Goal: Transaction & Acquisition: Purchase product/service

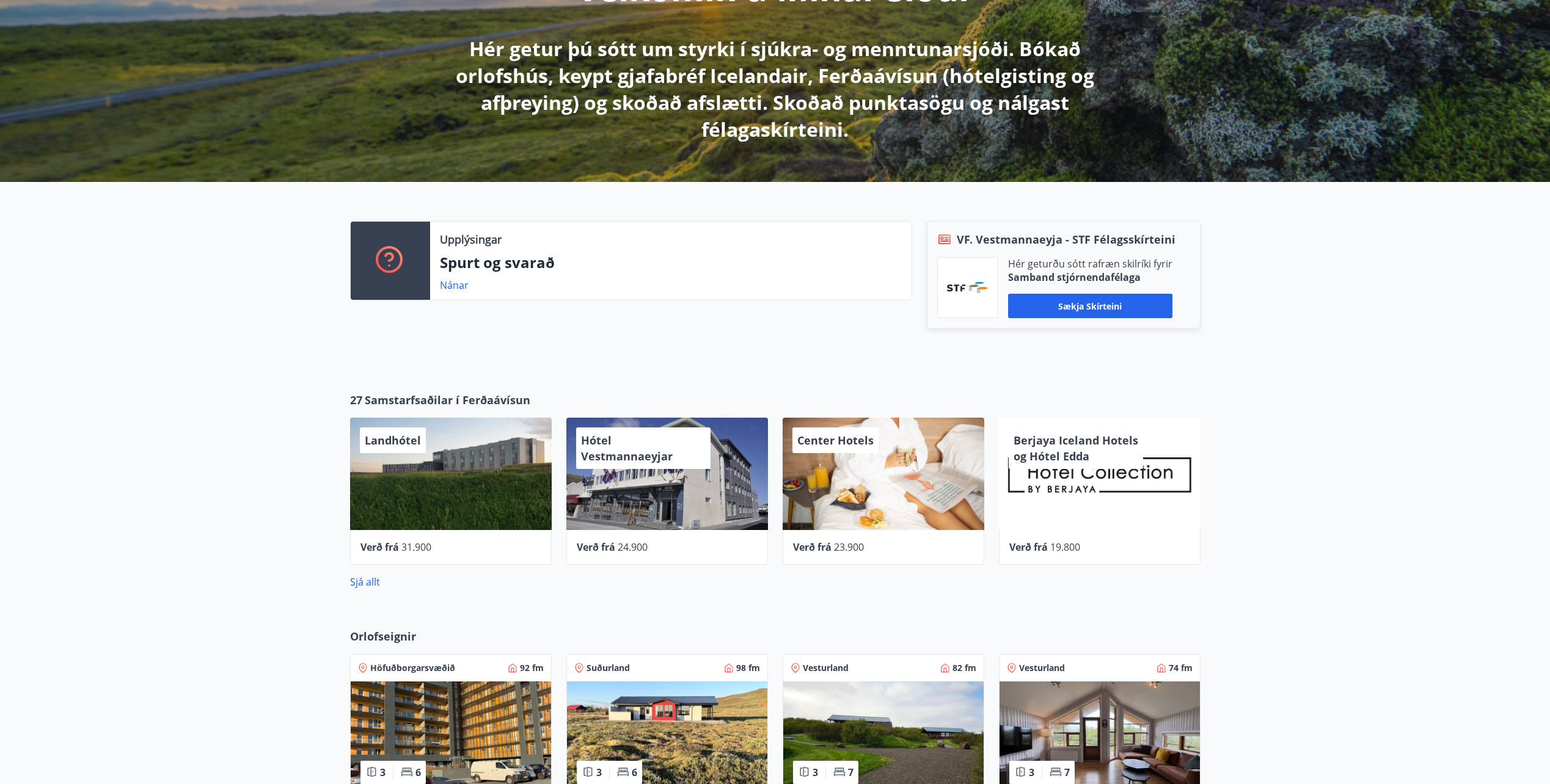
scroll to position [244, 0]
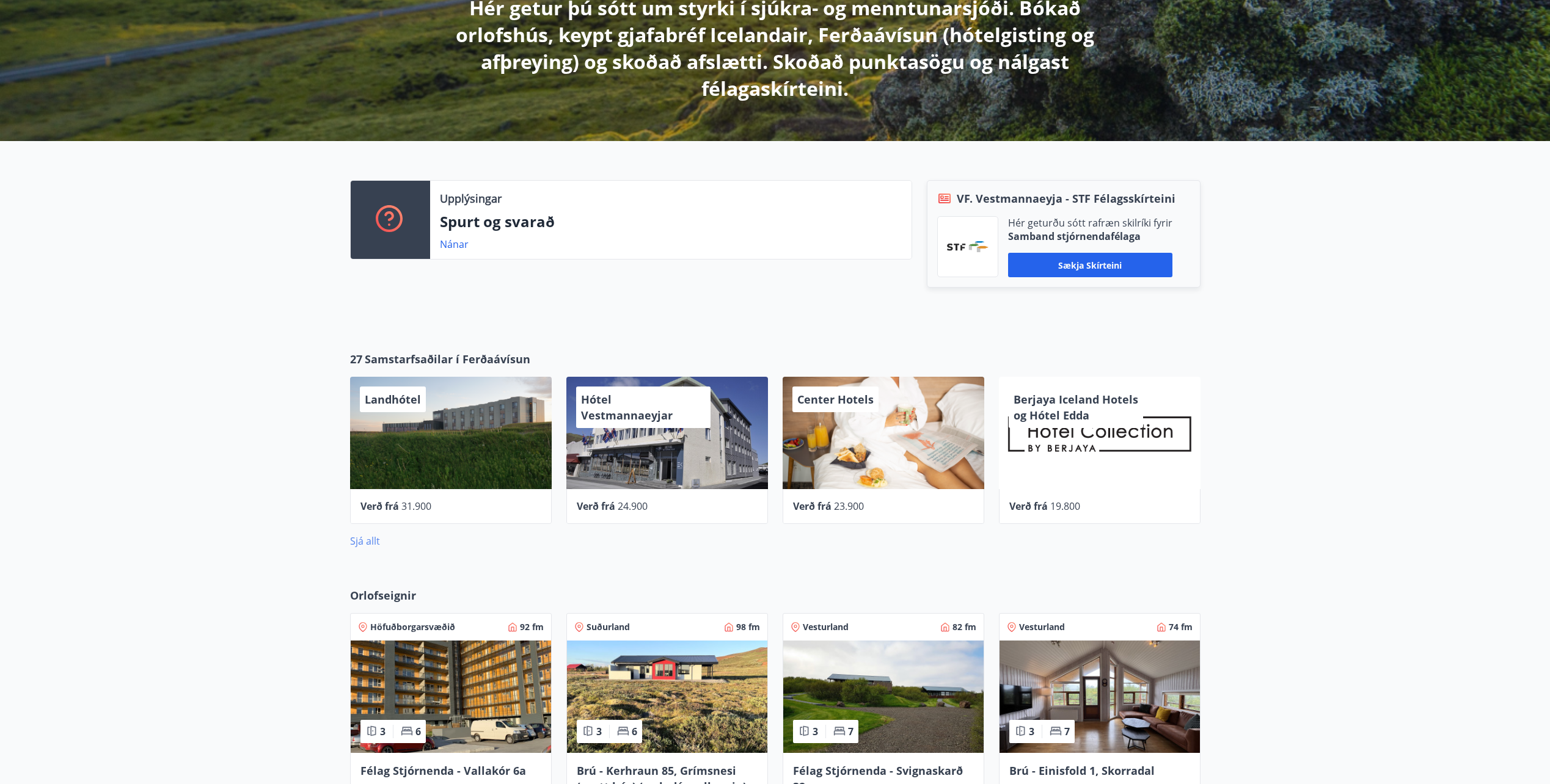
click at [360, 537] on link "Sjá allt" at bounding box center [365, 541] width 30 height 13
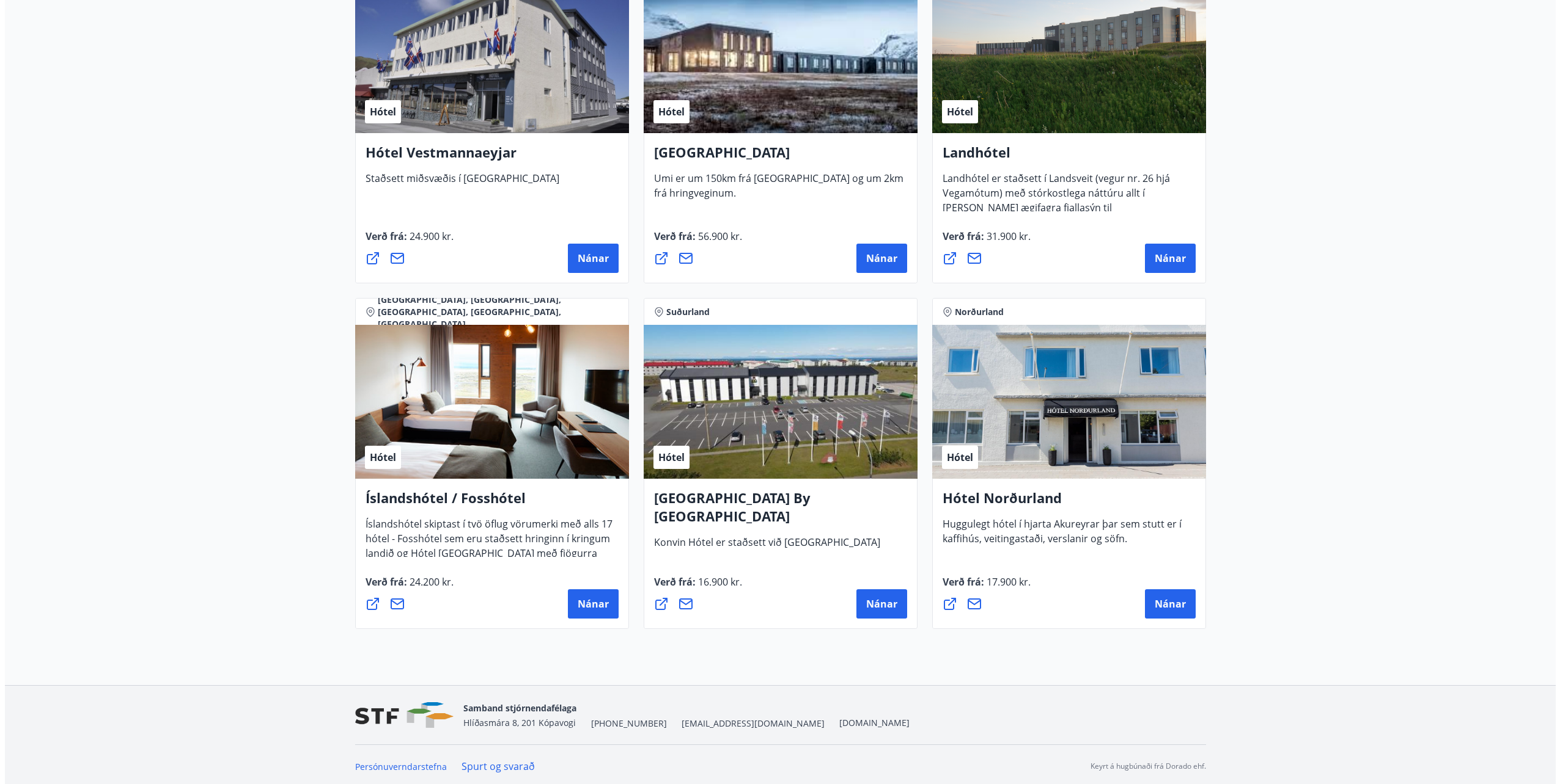
scroll to position [2708, 0]
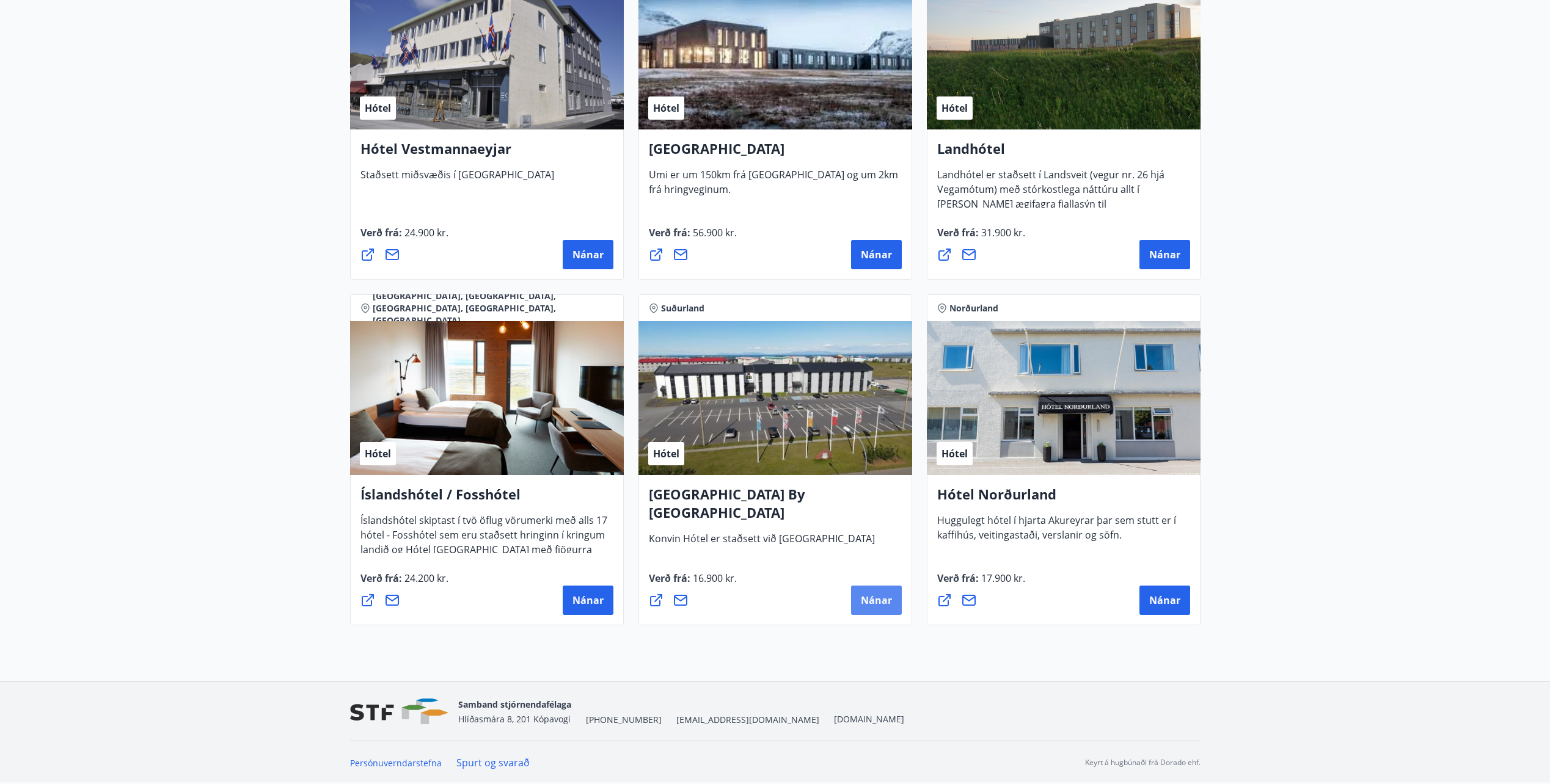
click at [875, 596] on span "Nánar" at bounding box center [877, 600] width 31 height 13
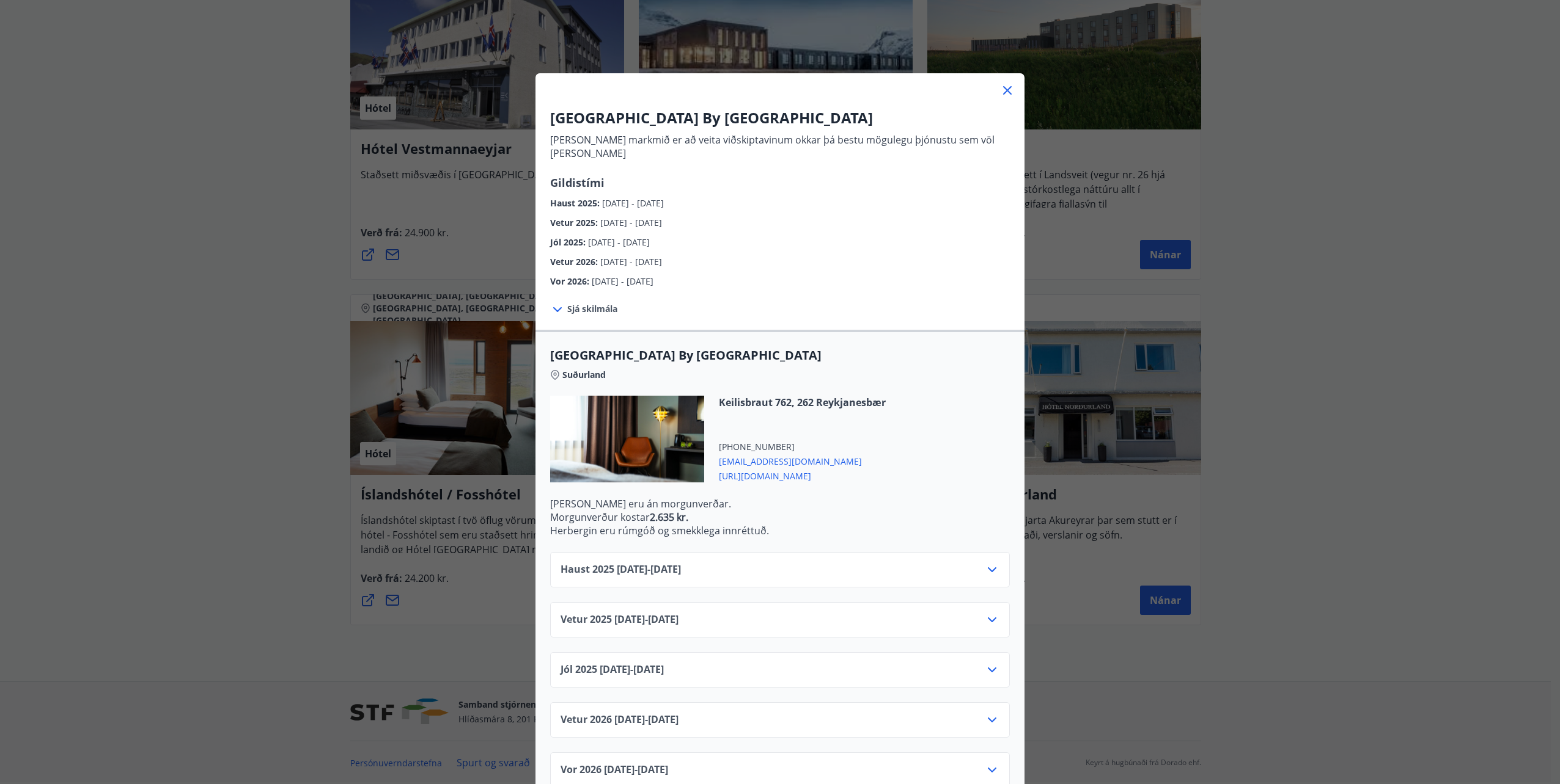
click at [991, 613] on icon at bounding box center [992, 620] width 15 height 15
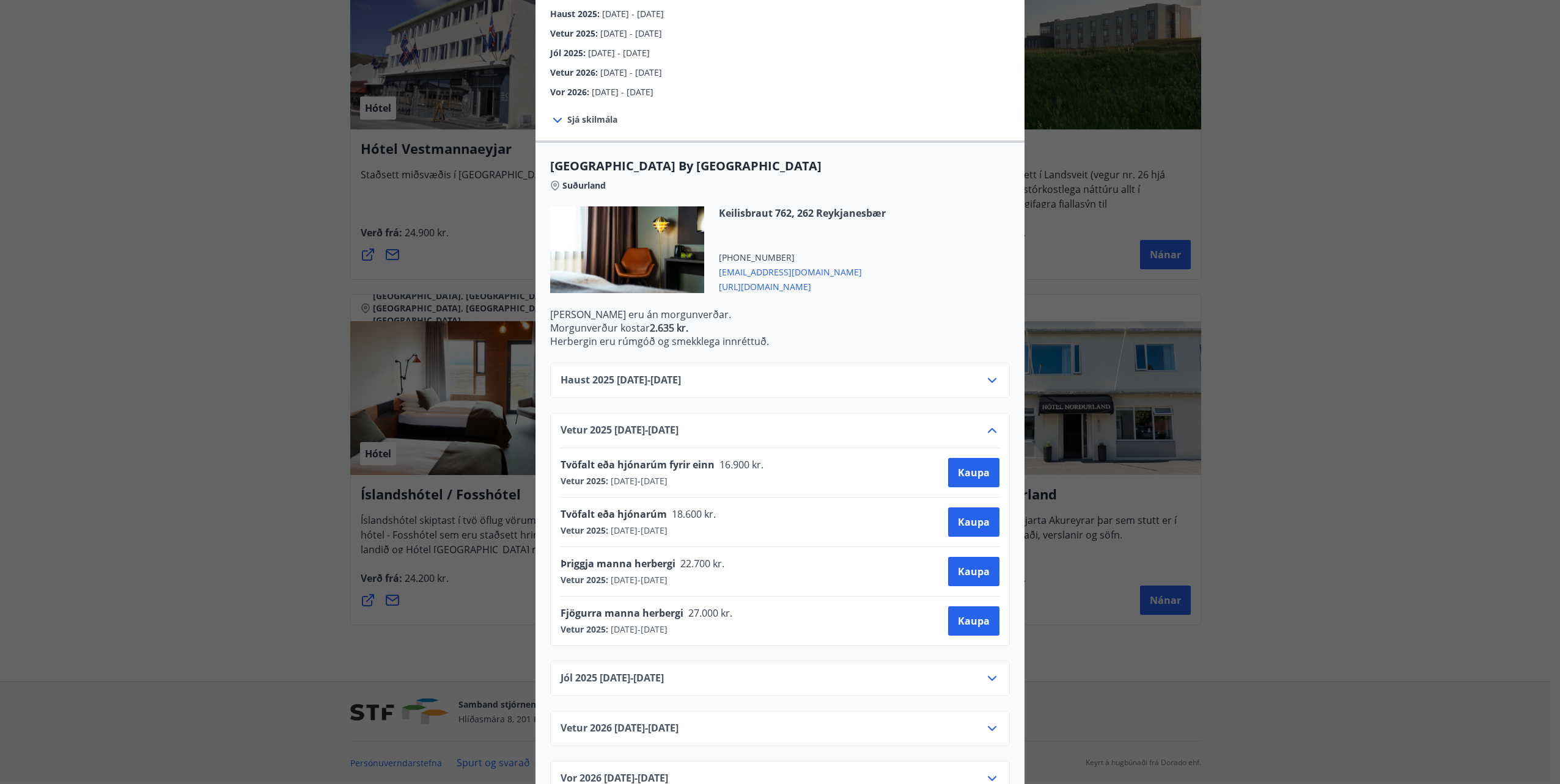
scroll to position [212, 0]
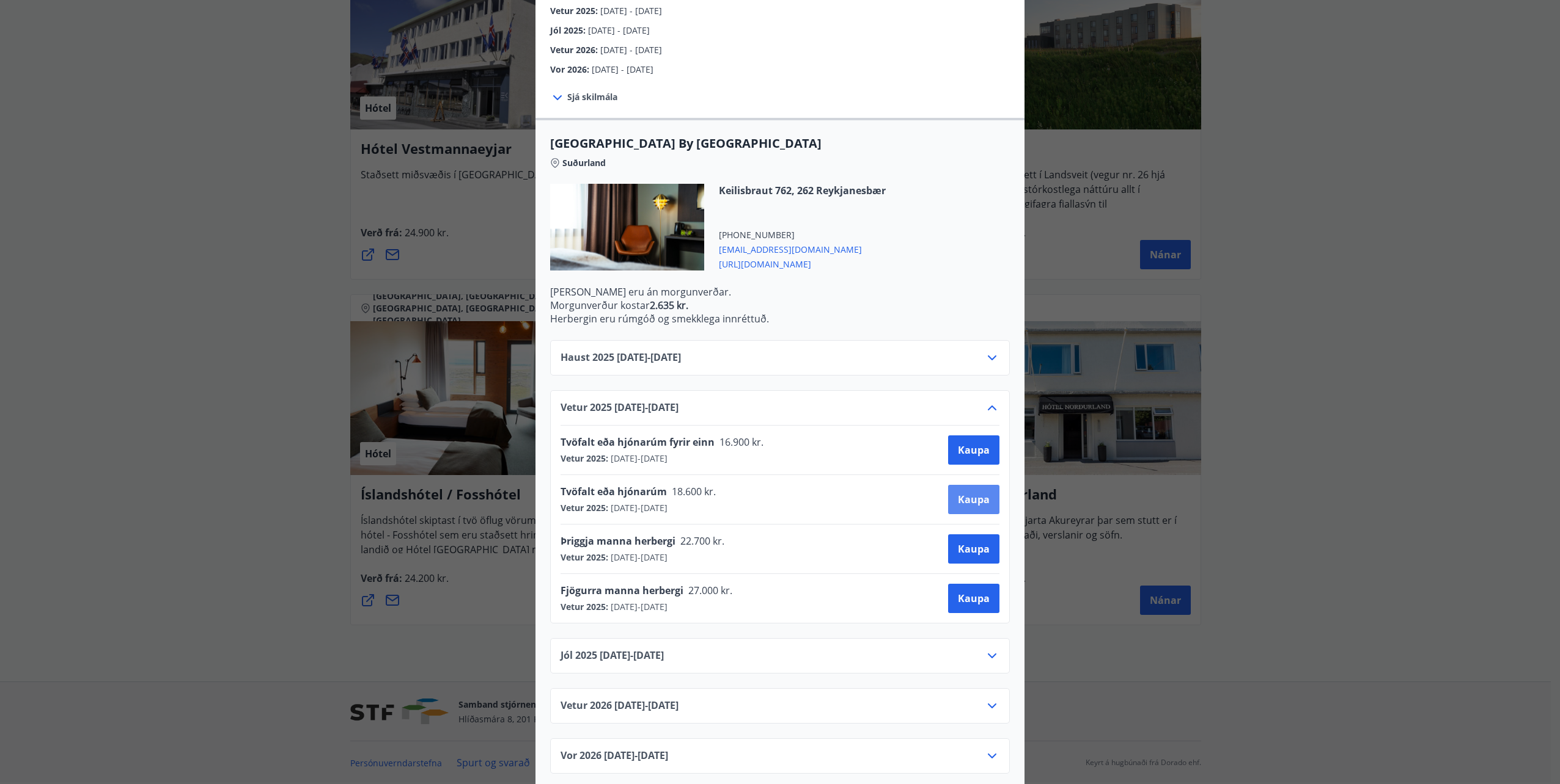
click at [968, 493] on span "Kaupa" at bounding box center [974, 499] width 31 height 13
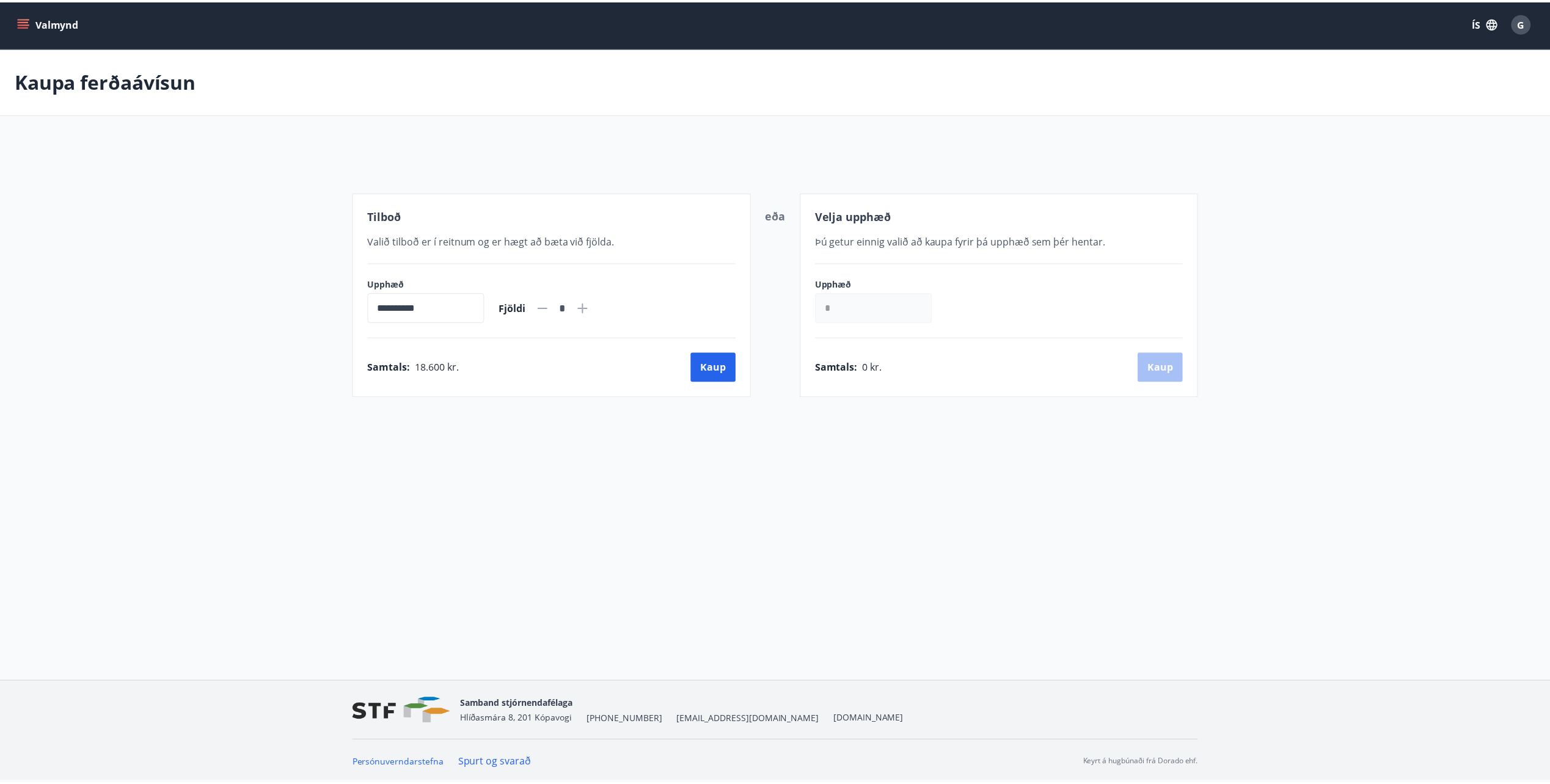
scroll to position [2, 0]
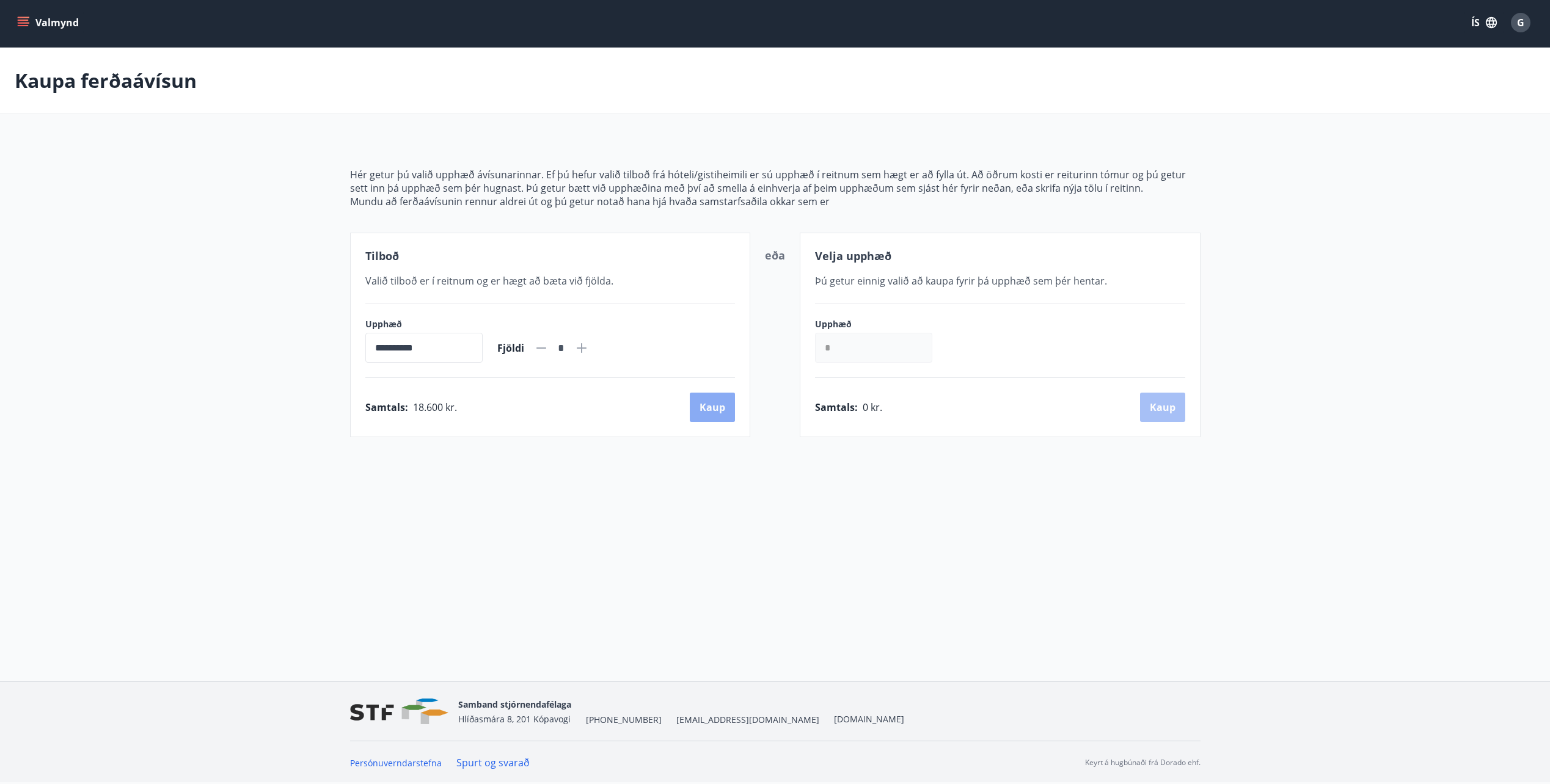
click at [715, 407] on button "Kaup" at bounding box center [713, 407] width 45 height 30
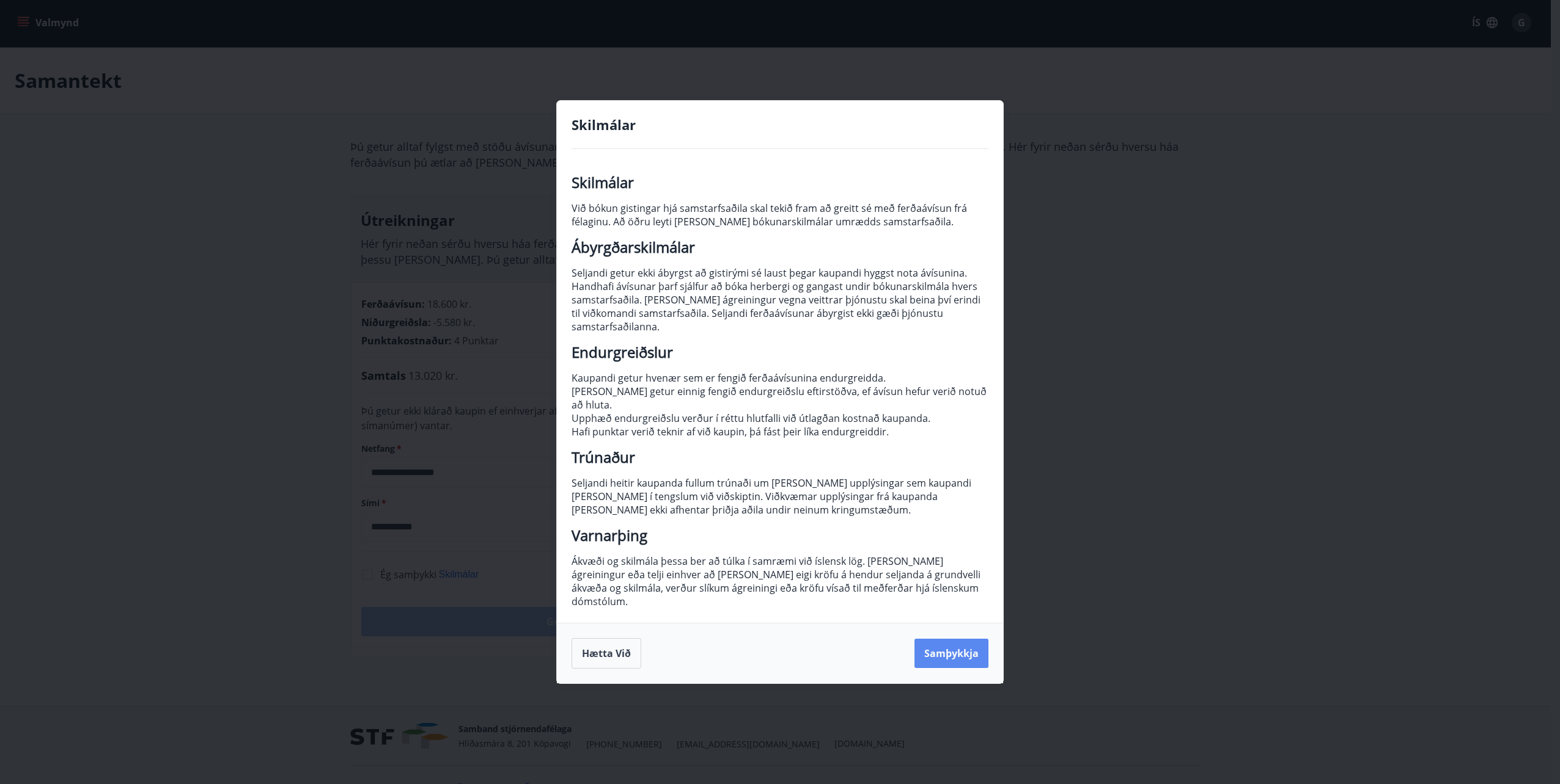
click at [962, 651] on button "Samþykkja" at bounding box center [951, 654] width 74 height 30
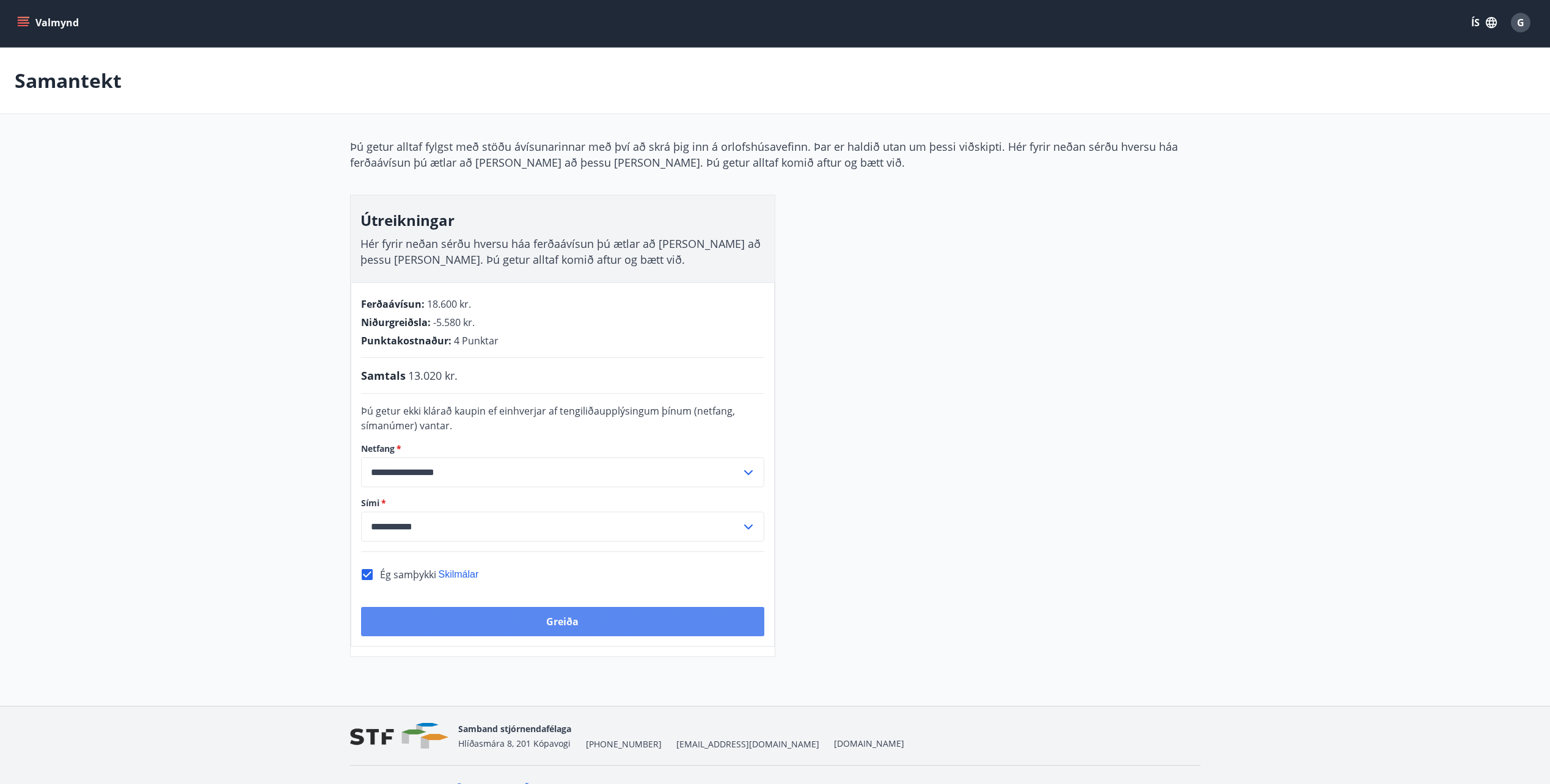
click at [577, 624] on button "Greiða" at bounding box center [563, 622] width 403 height 30
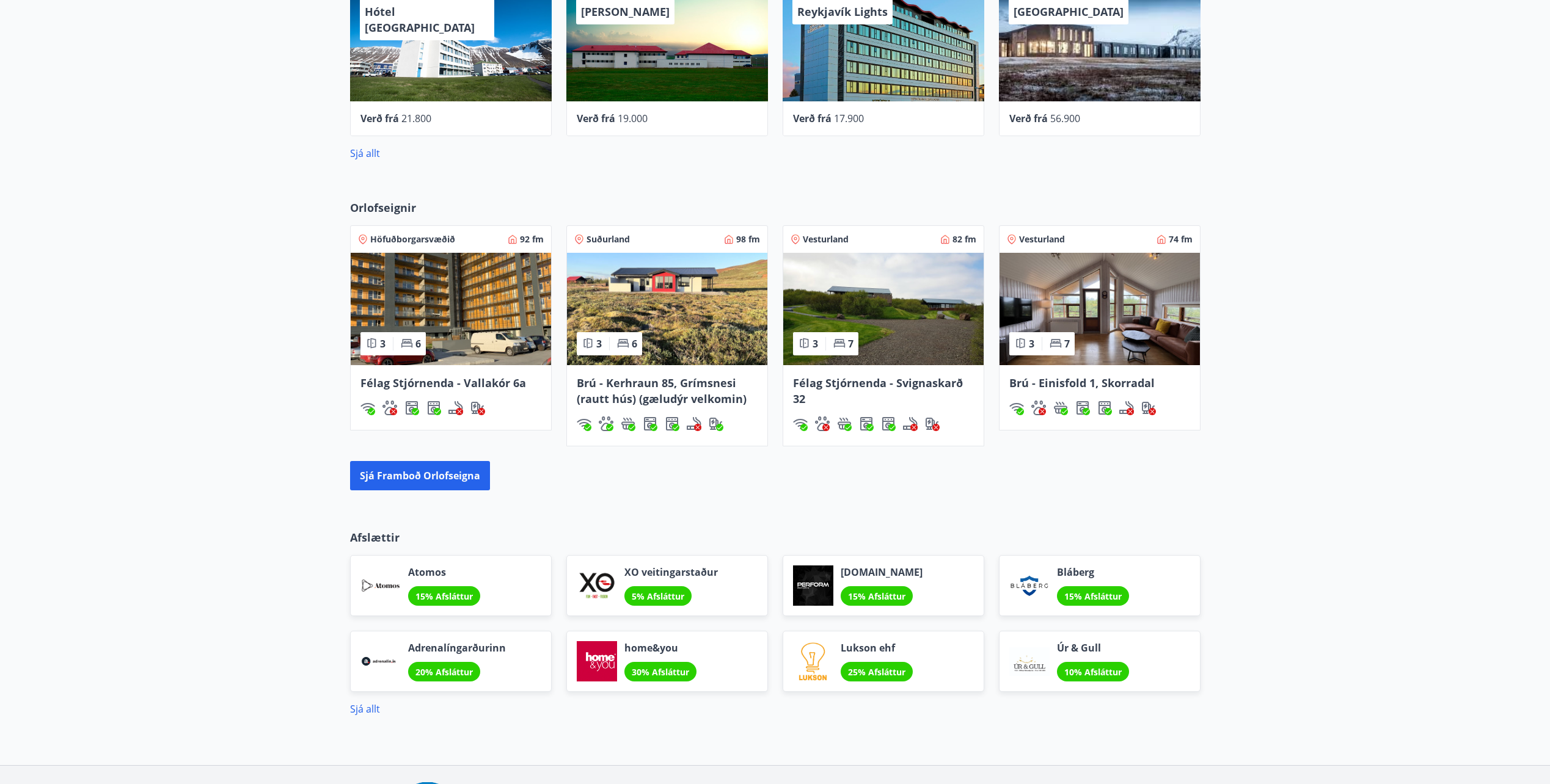
scroll to position [611, 0]
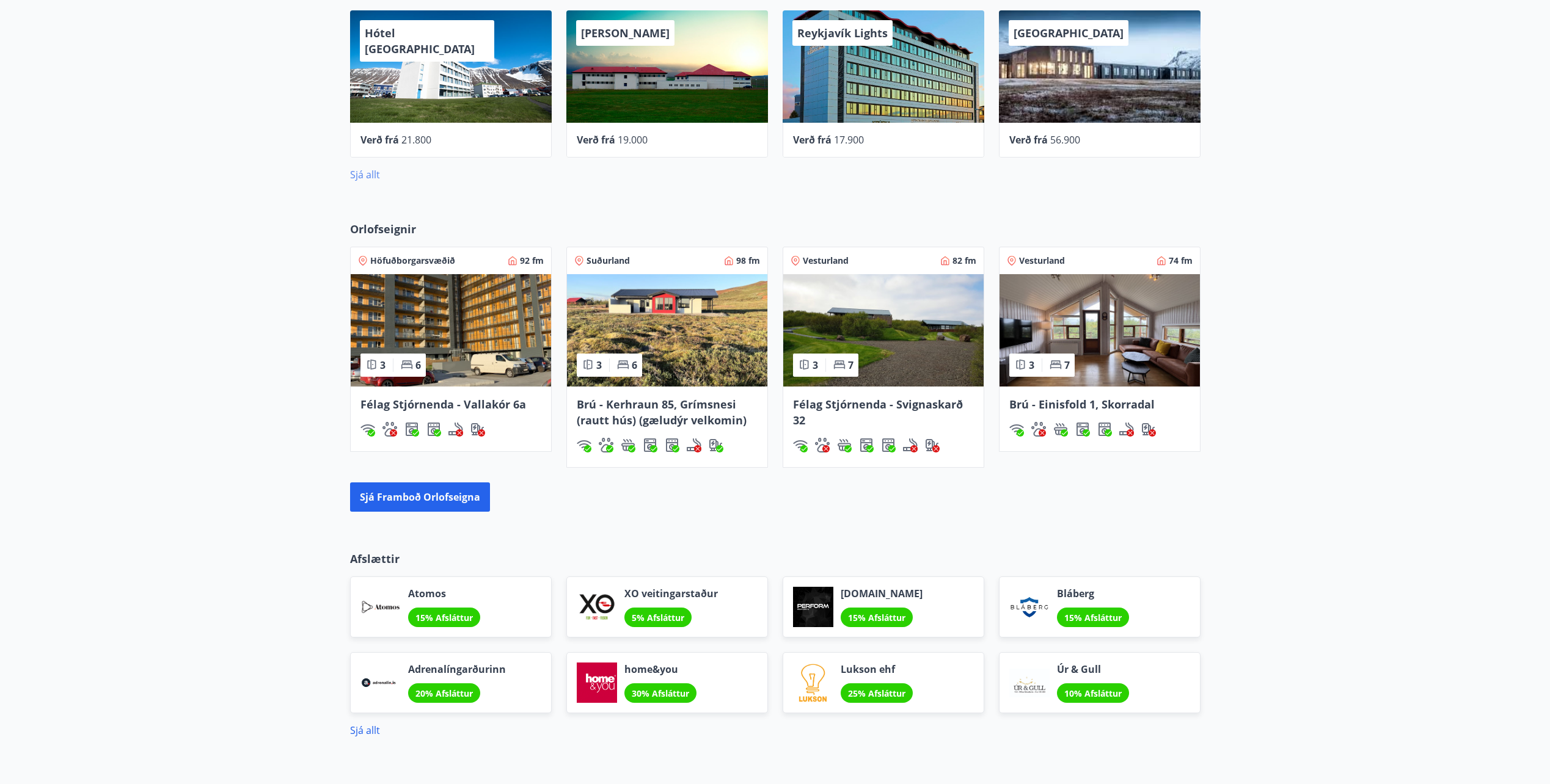
click at [360, 175] on link "Sjá allt" at bounding box center [365, 174] width 30 height 13
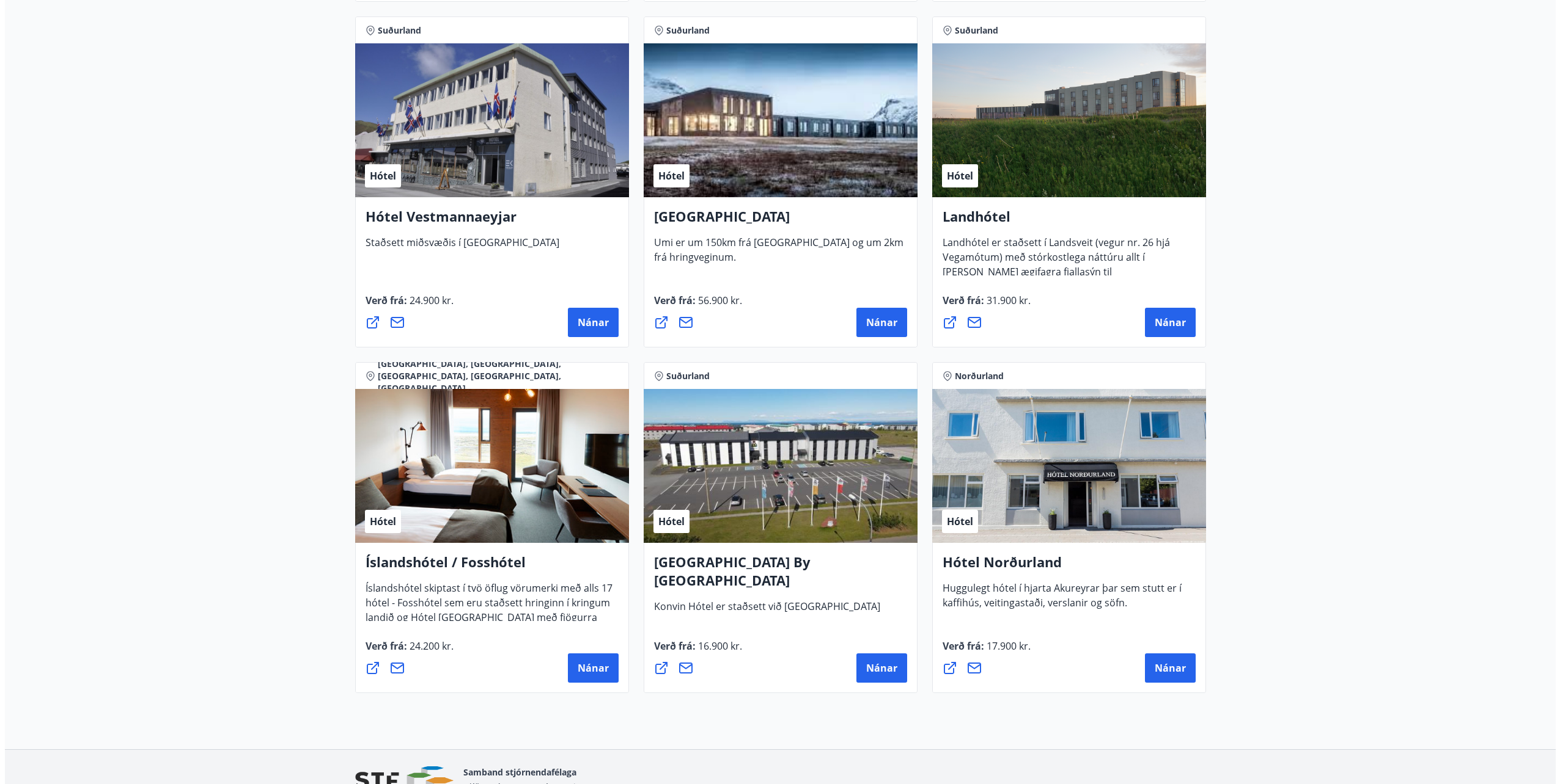
scroll to position [2688, 0]
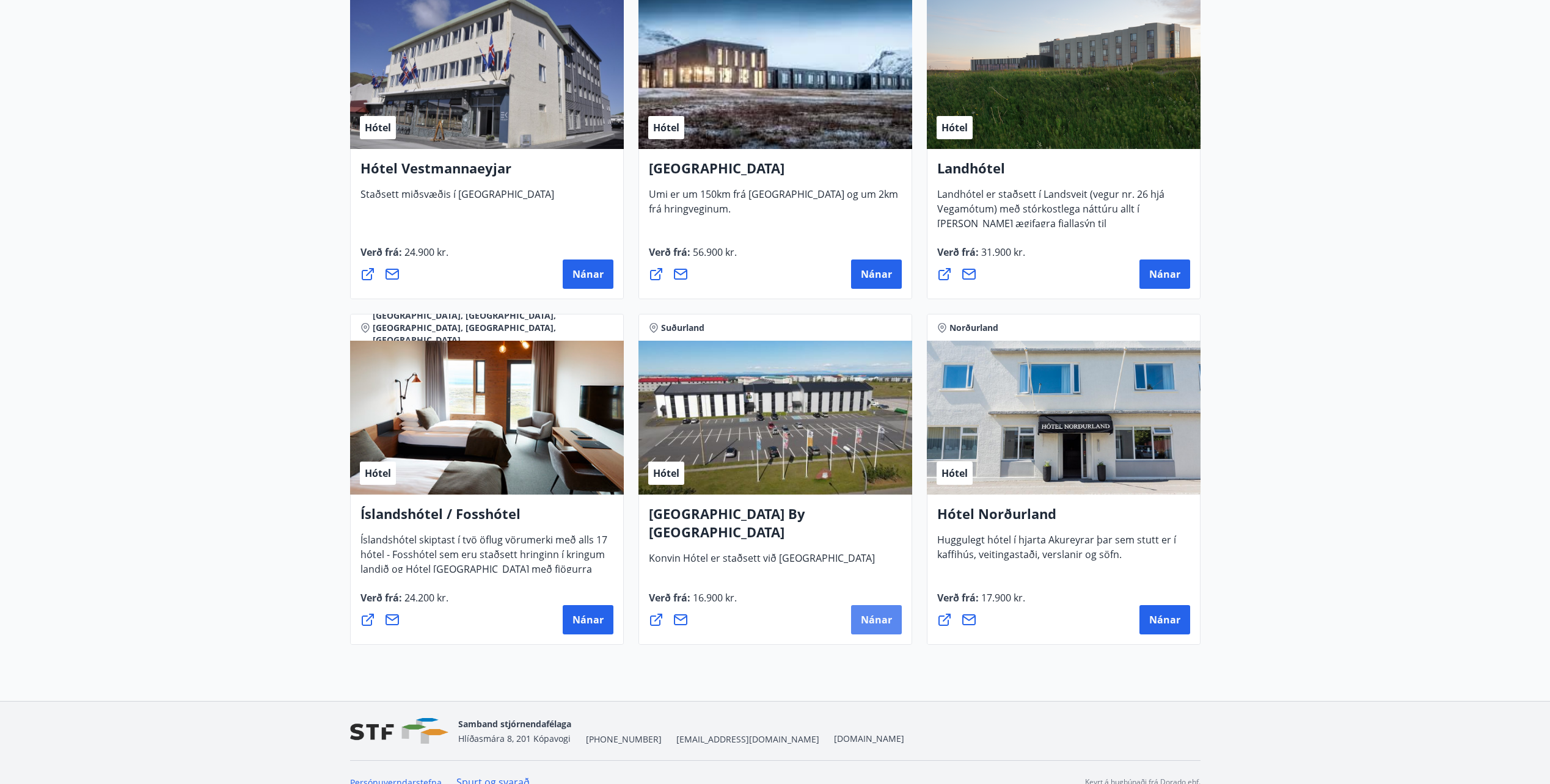
click at [878, 613] on span "Nánar" at bounding box center [877, 619] width 31 height 13
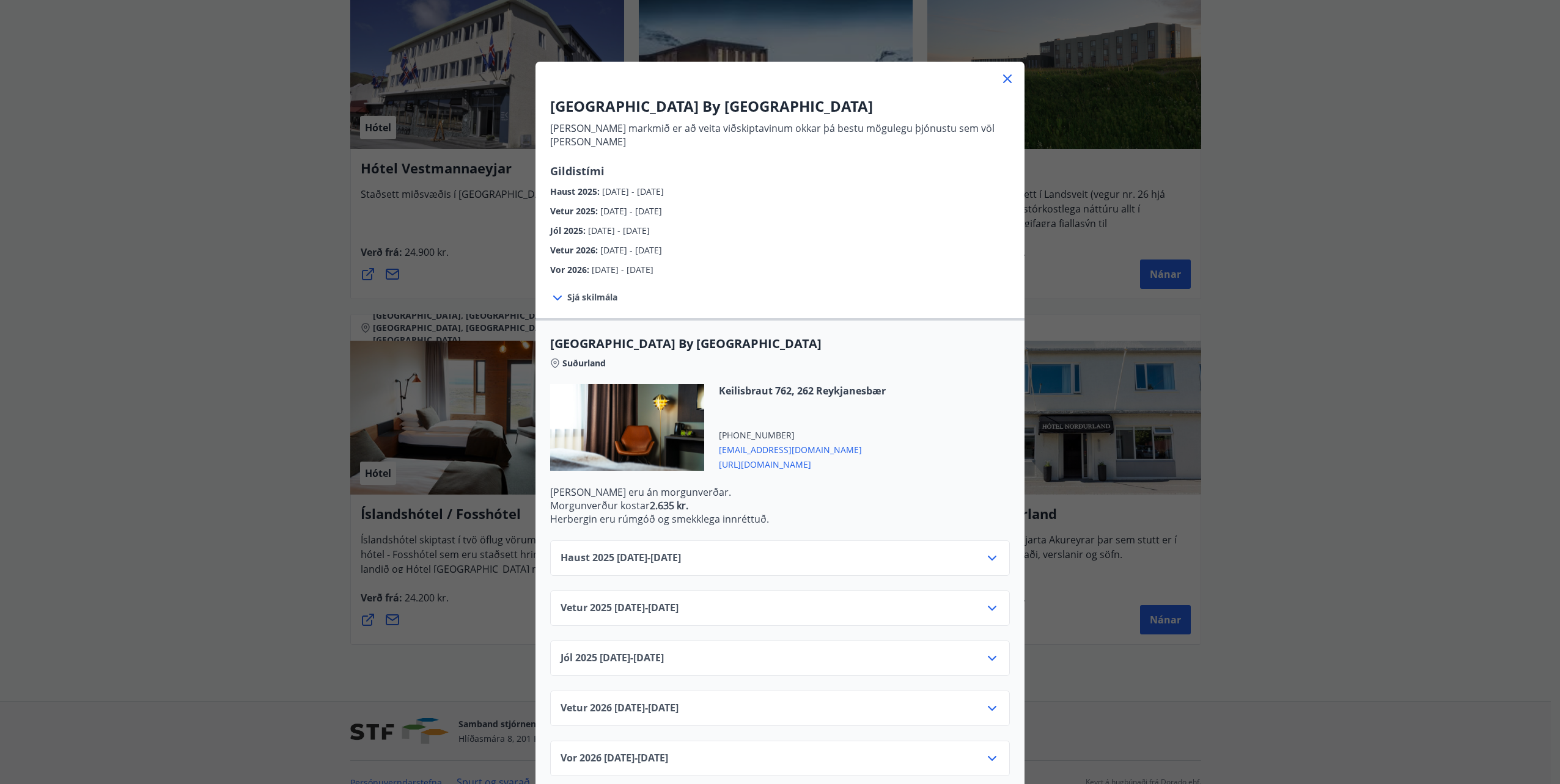
scroll to position [14, 0]
click at [985, 599] on icon at bounding box center [992, 606] width 15 height 15
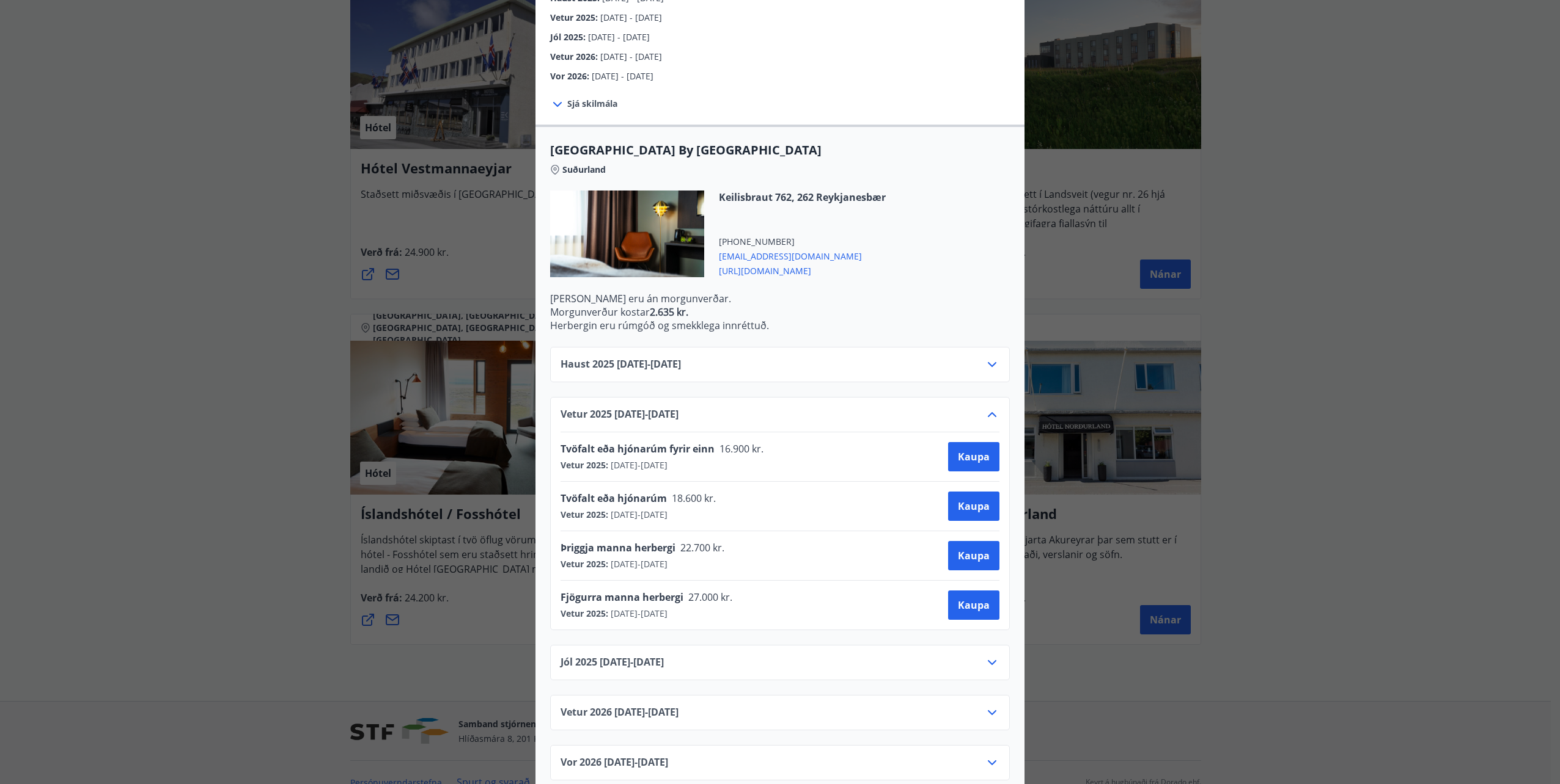
scroll to position [212, 0]
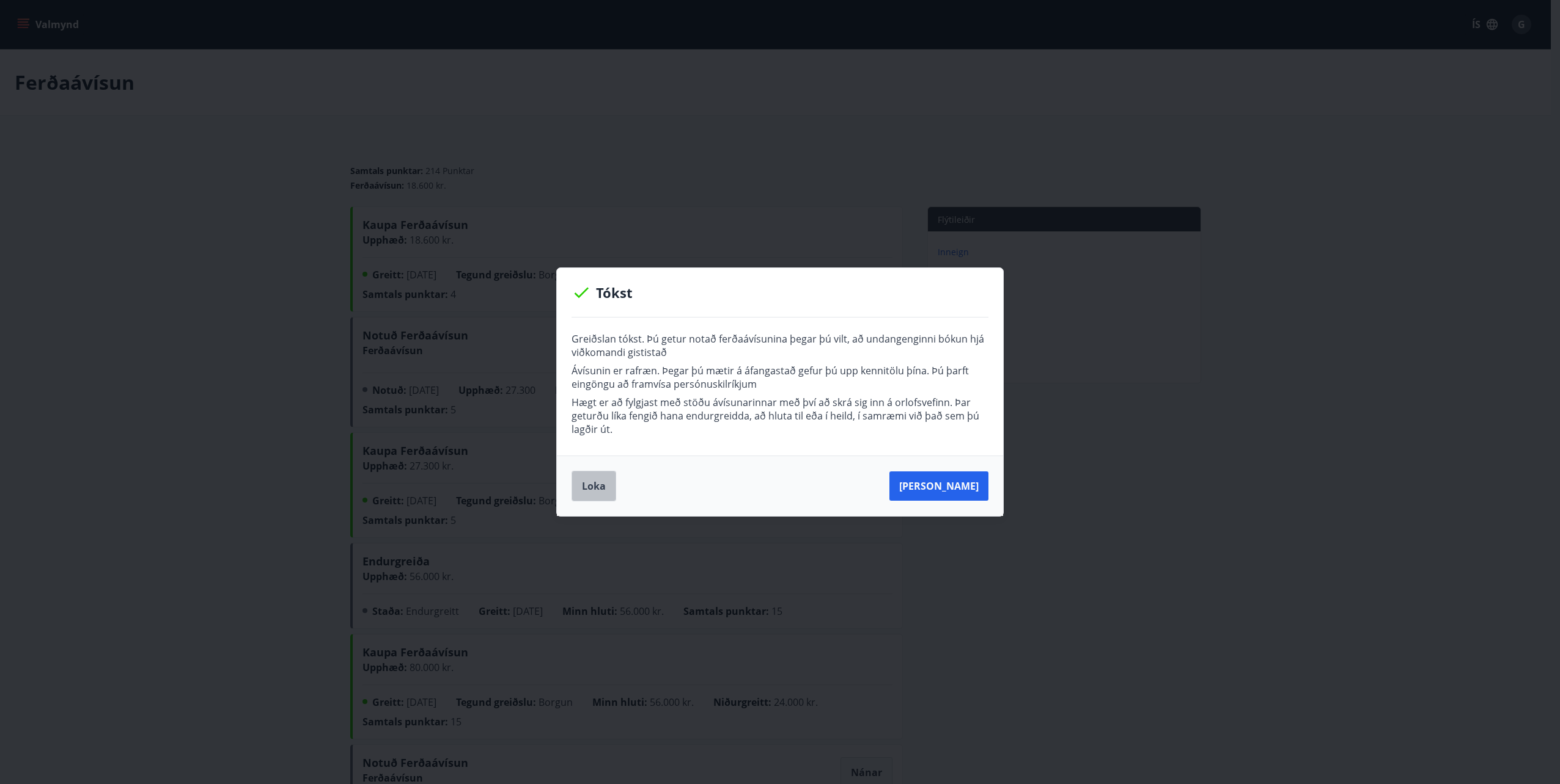
click at [592, 482] on button "Loka" at bounding box center [593, 486] width 44 height 31
